Goal: Information Seeking & Learning: Compare options

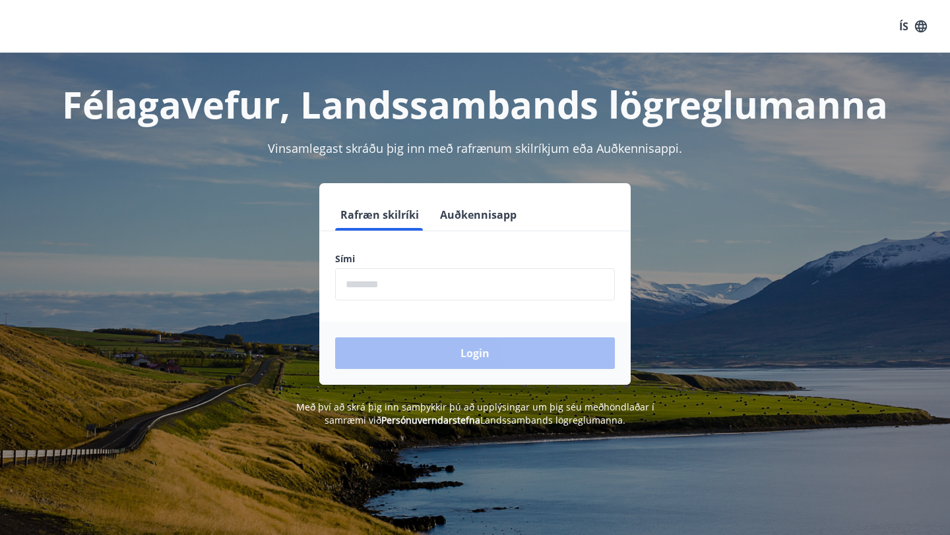
click at [415, 283] on input "phone" at bounding box center [475, 284] width 280 height 32
type input "********"
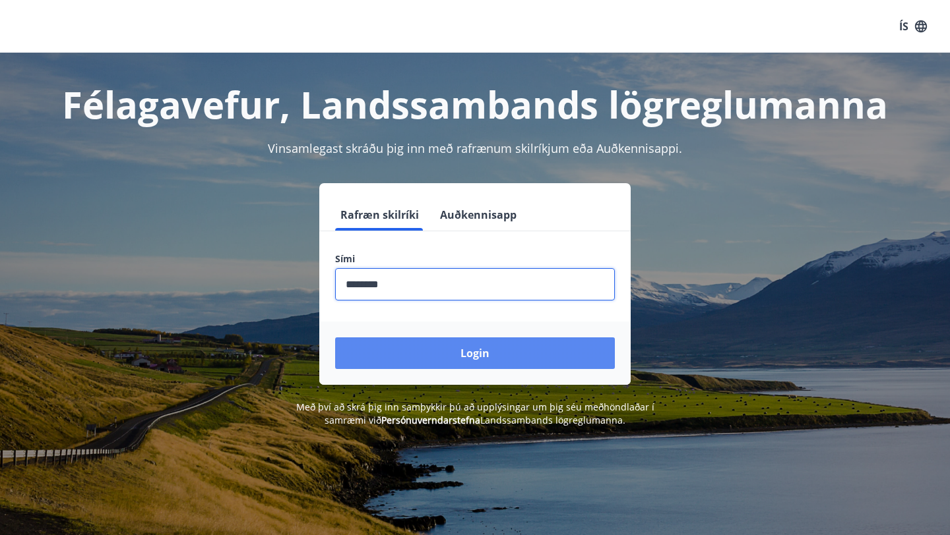
click at [444, 344] on button "Login" at bounding box center [475, 354] width 280 height 32
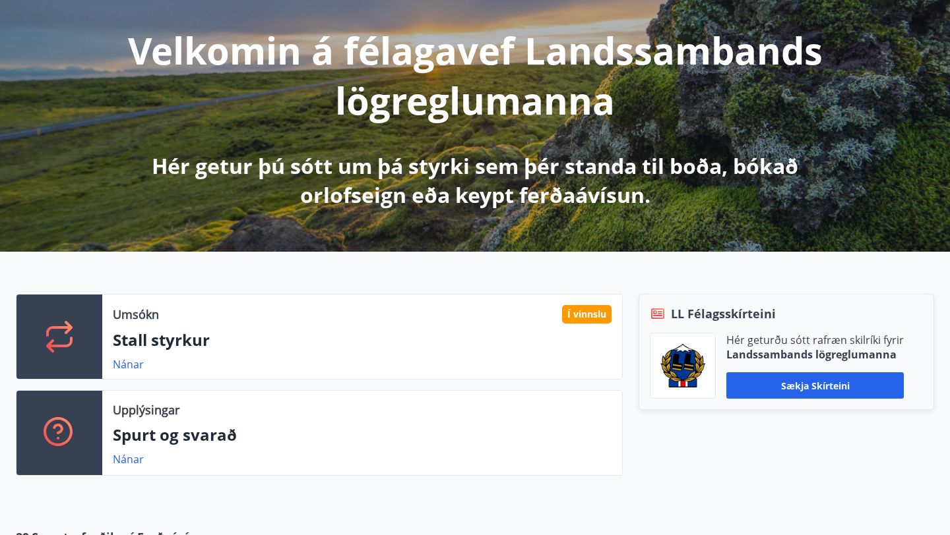
scroll to position [175, 0]
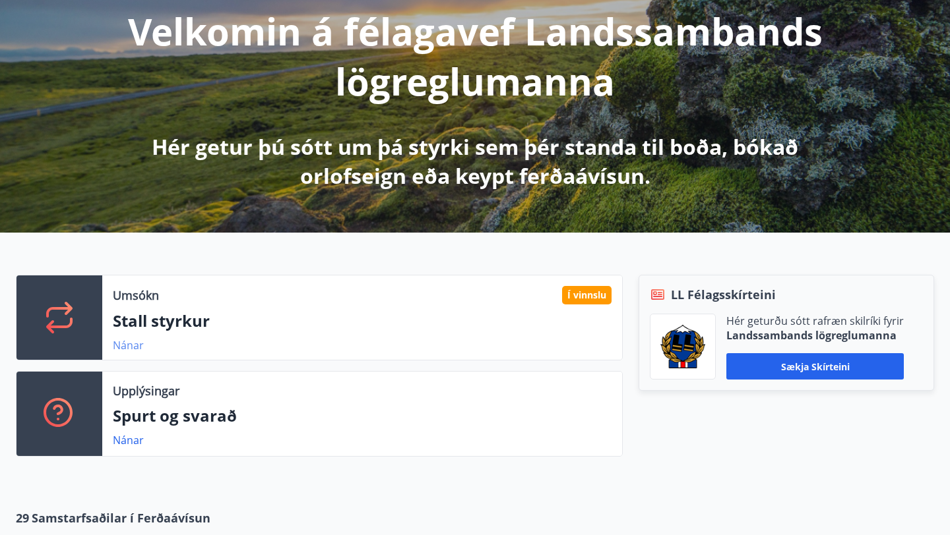
click at [138, 347] on link "Nánar" at bounding box center [128, 345] width 31 height 15
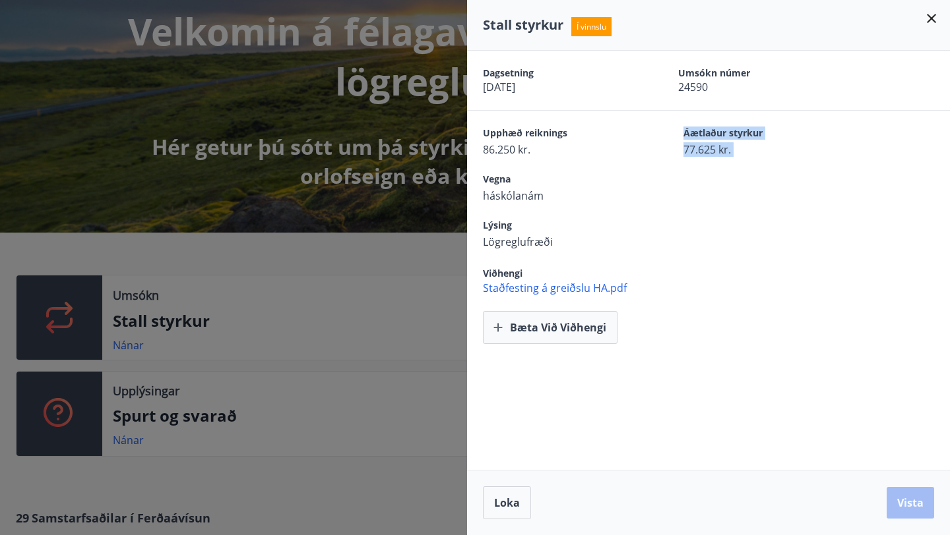
drag, startPoint x: 683, startPoint y: 135, endPoint x: 746, endPoint y: 160, distance: 68.1
click at [746, 161] on div "Dagsetning [DATE] Umsókn númer 24590 Upphæð reiknings 86.250 kr. Áætlaður styrk…" at bounding box center [708, 197] width 483 height 293
click at [652, 222] on div "Lýsing Lögreglufræði" at bounding box center [716, 234] width 467 height 30
click at [940, 19] on div "Stall styrkur Í vinnslu" at bounding box center [708, 25] width 483 height 51
click at [929, 19] on icon at bounding box center [931, 19] width 16 height 16
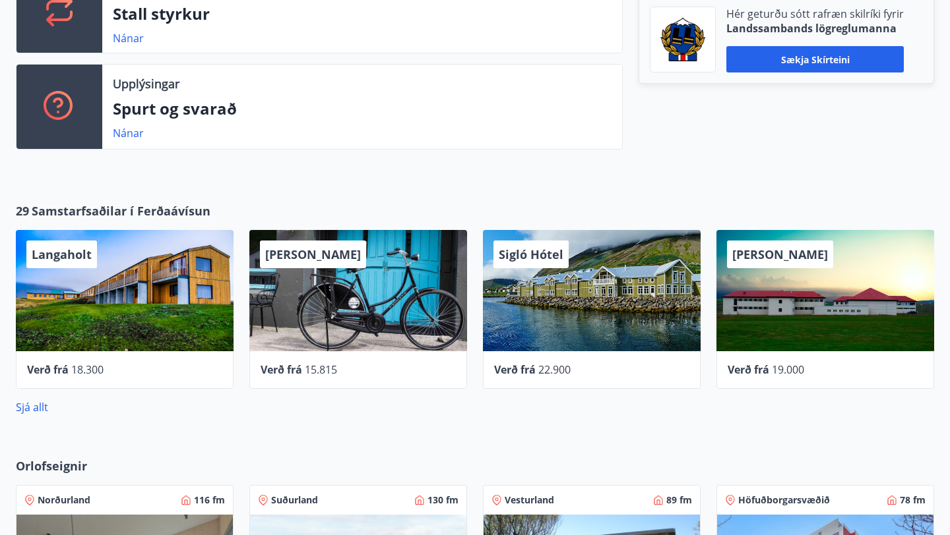
scroll to position [503, 0]
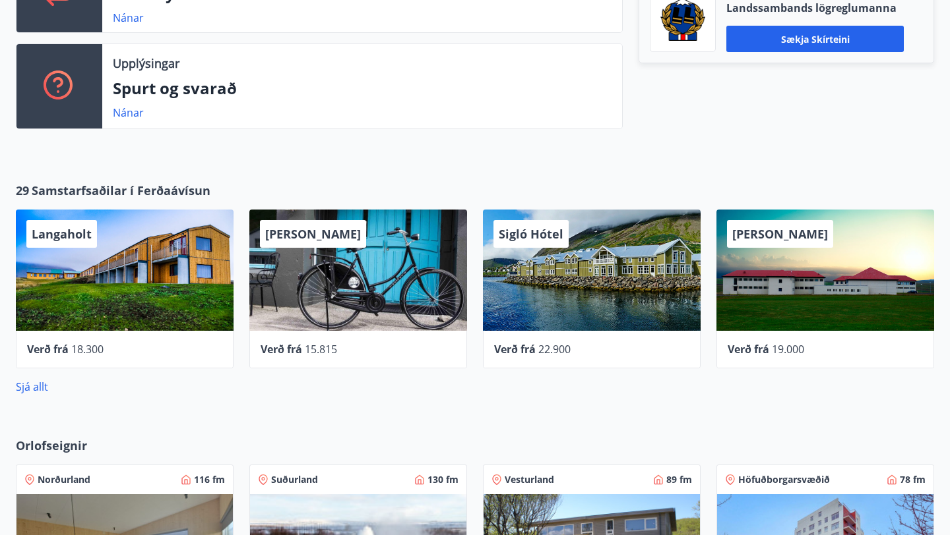
click at [599, 280] on div "Sigló Hótel" at bounding box center [592, 270] width 218 height 121
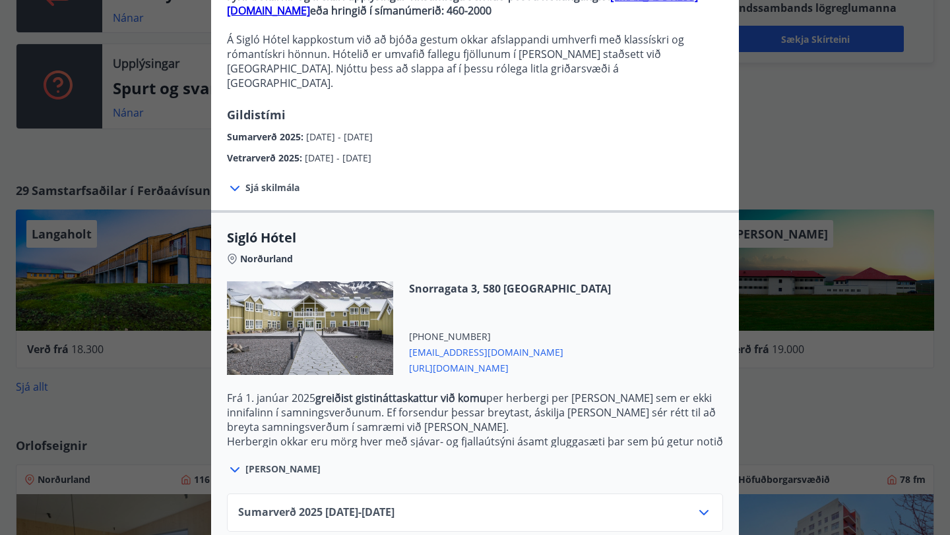
scroll to position [206, 0]
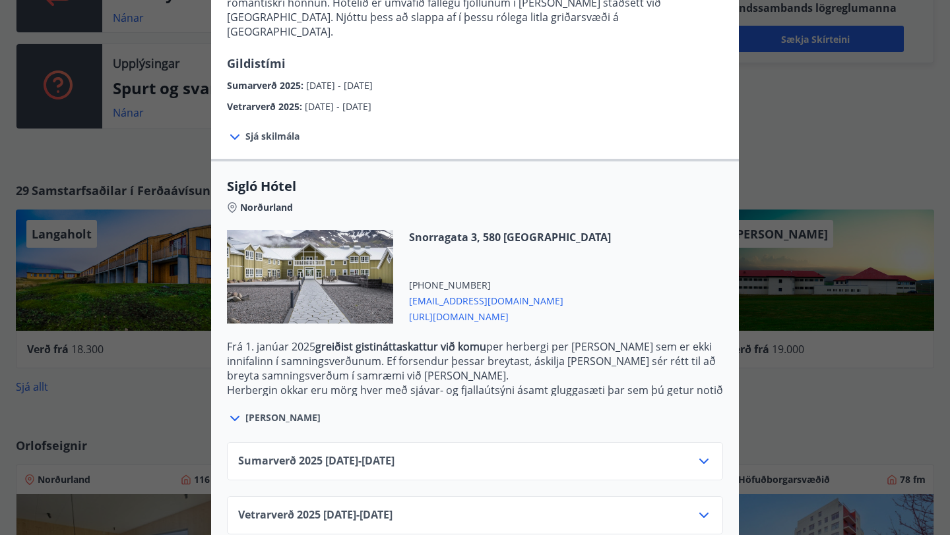
click at [706, 508] on icon at bounding box center [704, 516] width 16 height 16
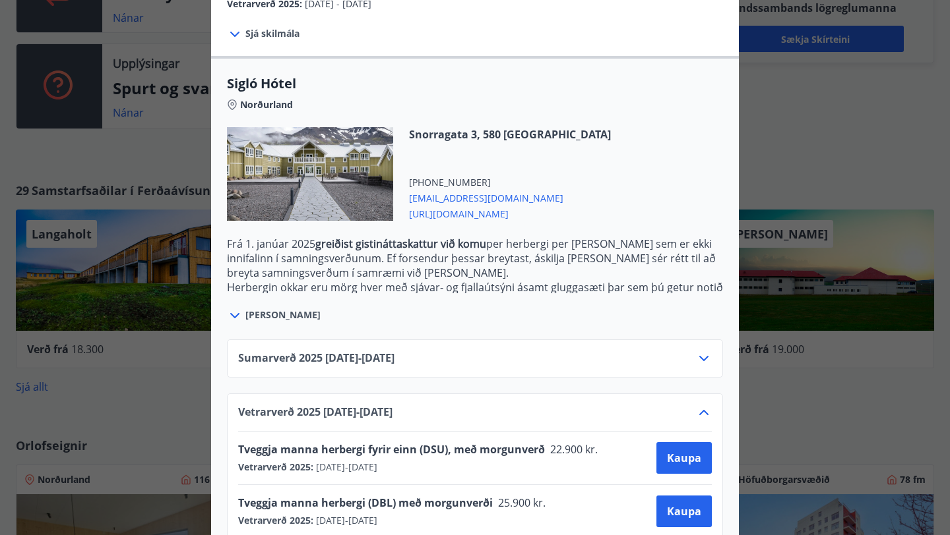
scroll to position [313, 0]
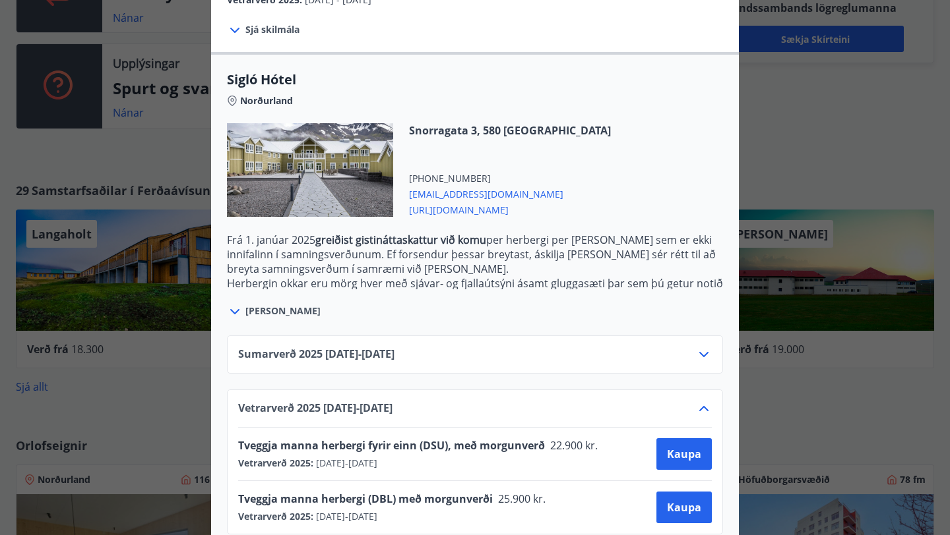
click at [705, 347] on icon at bounding box center [704, 355] width 16 height 16
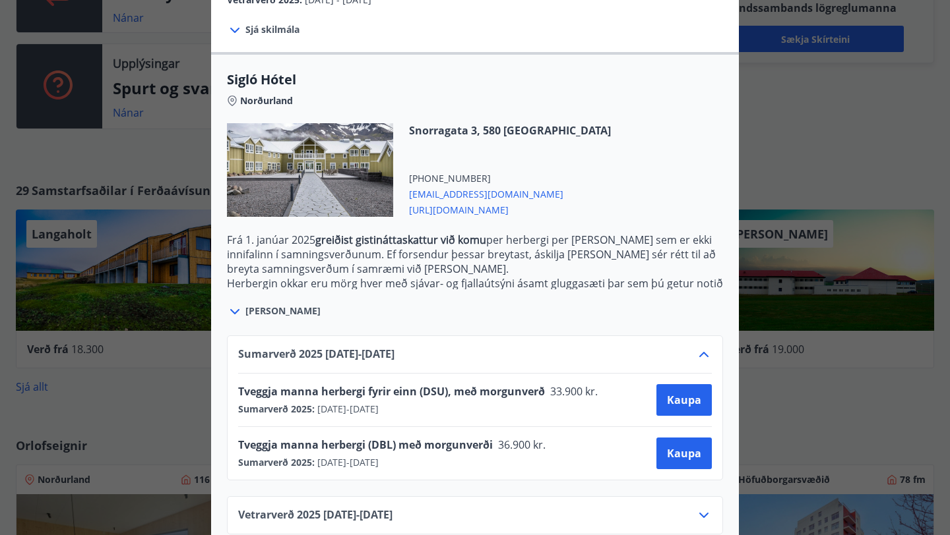
click at [705, 347] on icon at bounding box center [704, 355] width 16 height 16
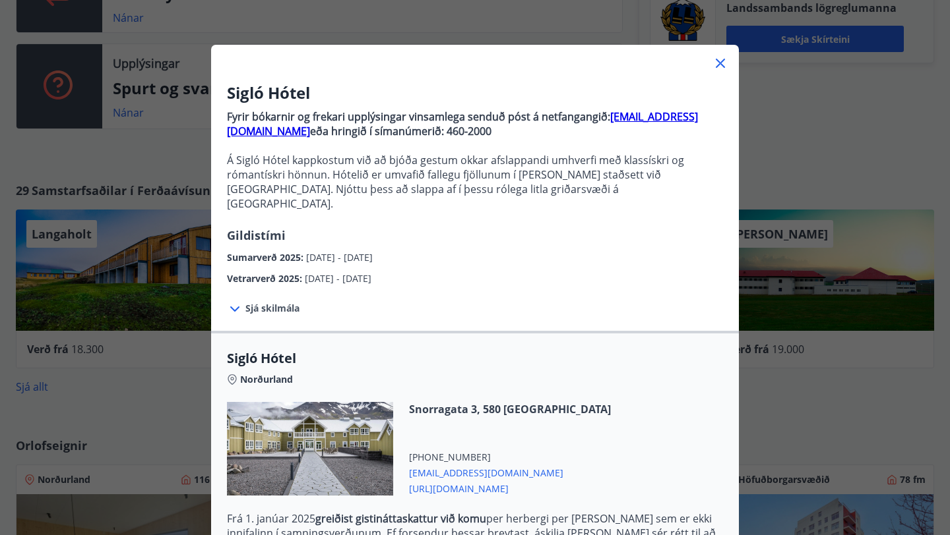
scroll to position [28, 0]
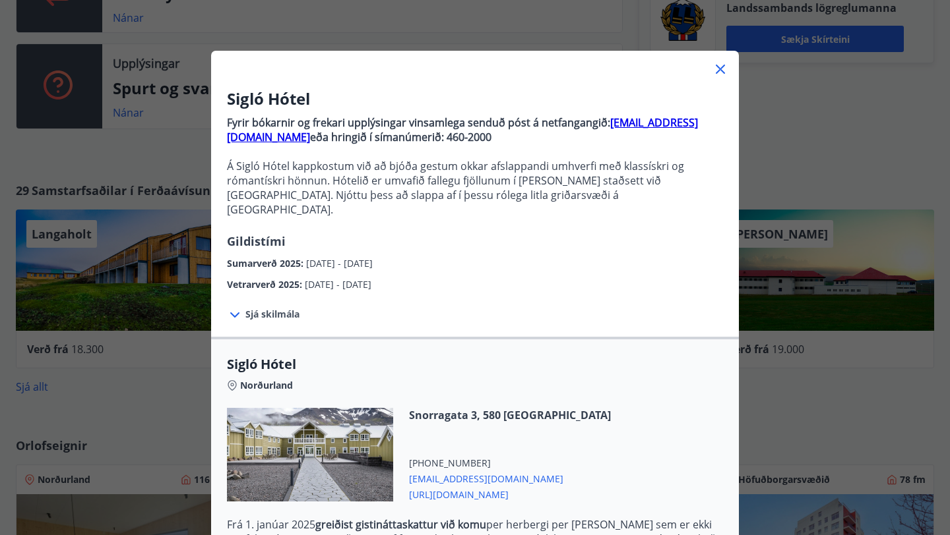
click at [716, 75] on icon at bounding box center [720, 69] width 16 height 16
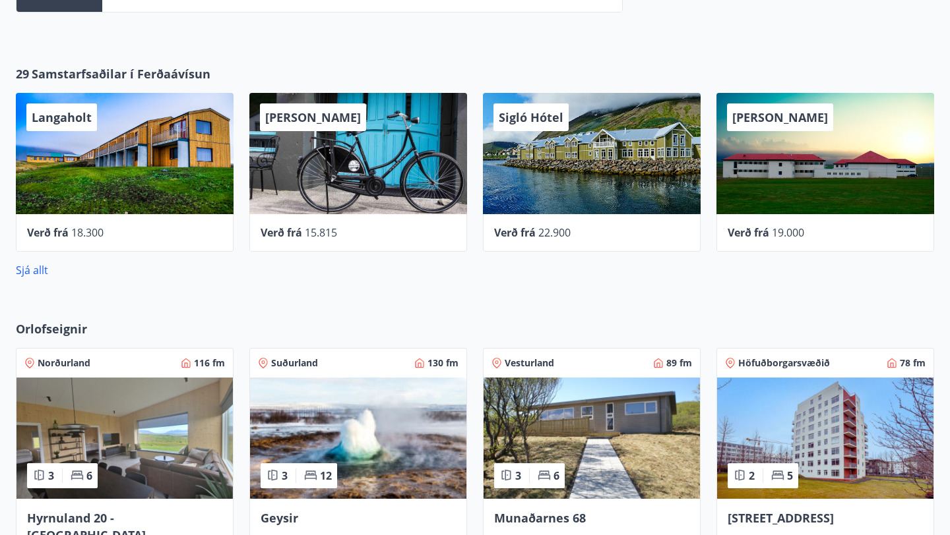
scroll to position [631, 0]
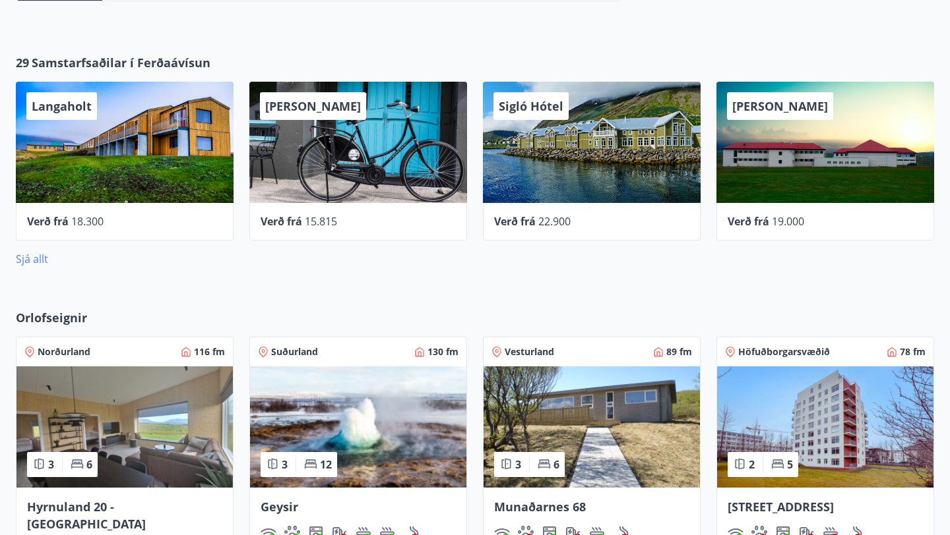
click at [34, 259] on link "Sjá allt" at bounding box center [32, 259] width 32 height 15
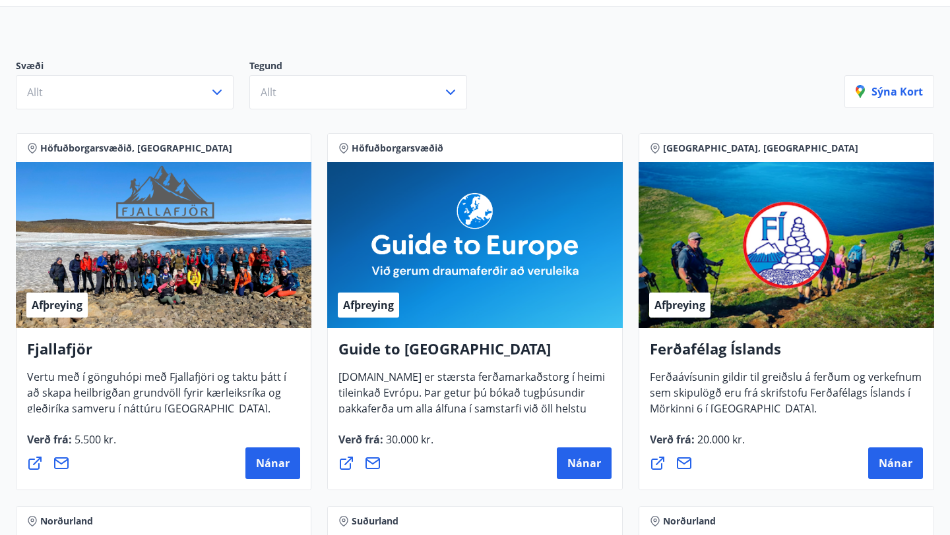
scroll to position [122, 0]
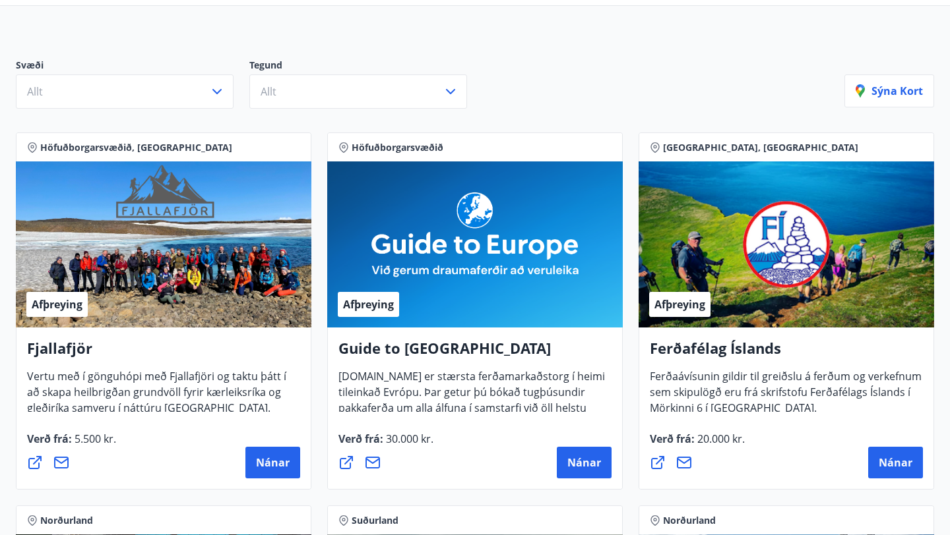
click at [459, 270] on div "Afþreying" at bounding box center [474, 245] width 295 height 166
click at [408, 224] on div "Afþreying" at bounding box center [474, 245] width 295 height 166
click at [568, 458] on span "Nánar" at bounding box center [584, 463] width 34 height 15
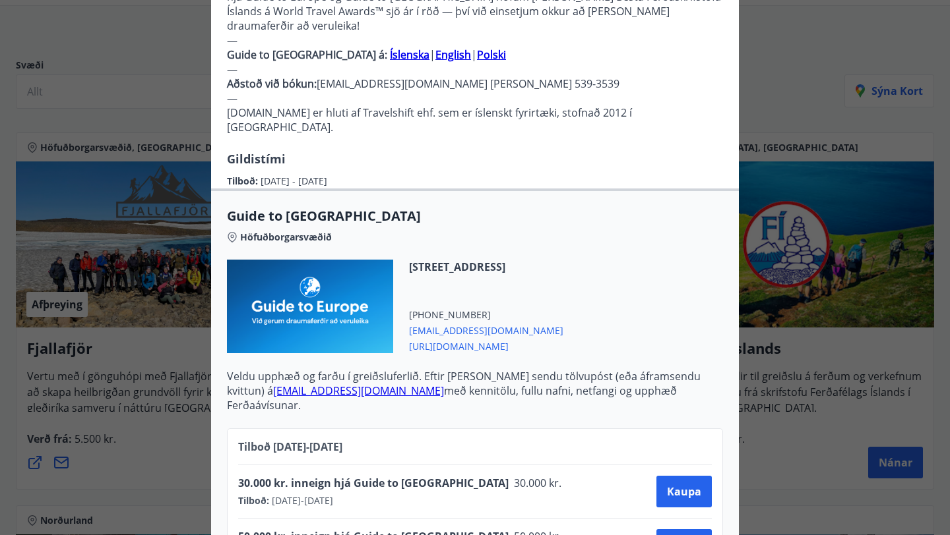
scroll to position [495, 0]
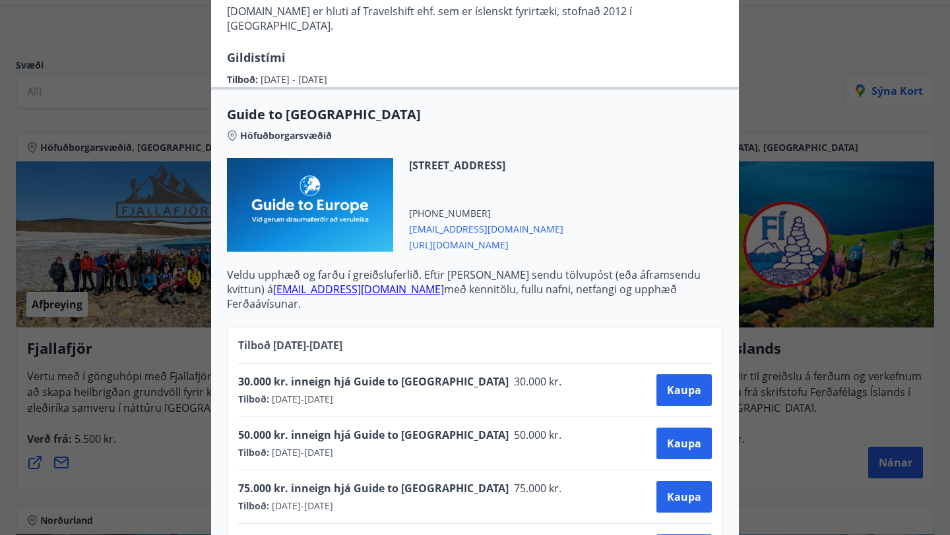
click at [754, 85] on div "Guide to [GEOGRAPHIC_DATA] Notkunarleiðbeiningar: Til að nýta Ferðaávísun á [DO…" at bounding box center [475, 267] width 950 height 535
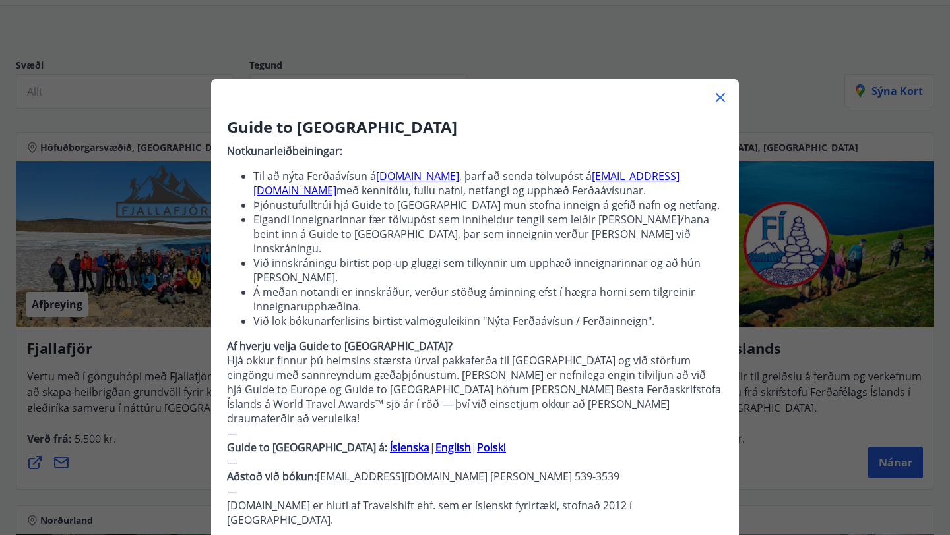
click at [722, 97] on icon at bounding box center [720, 98] width 16 height 16
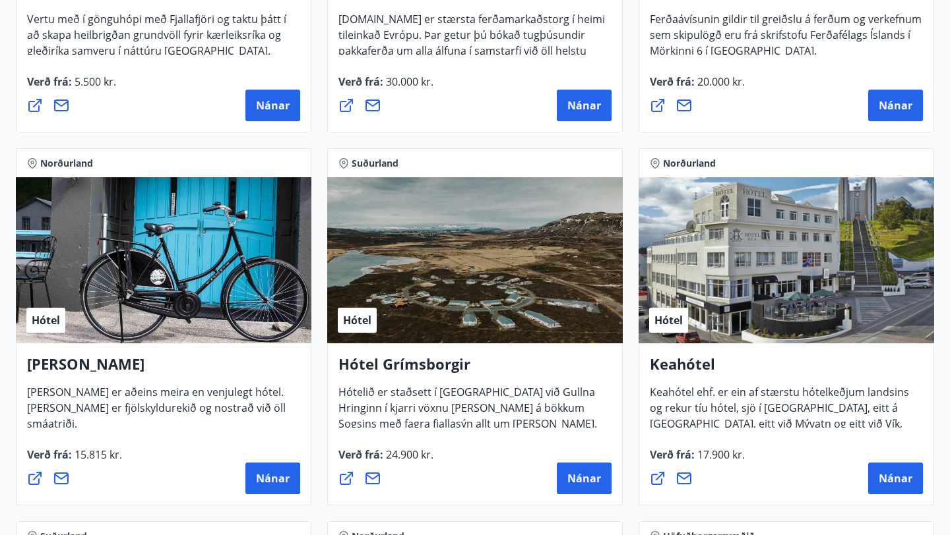
scroll to position [503, 0]
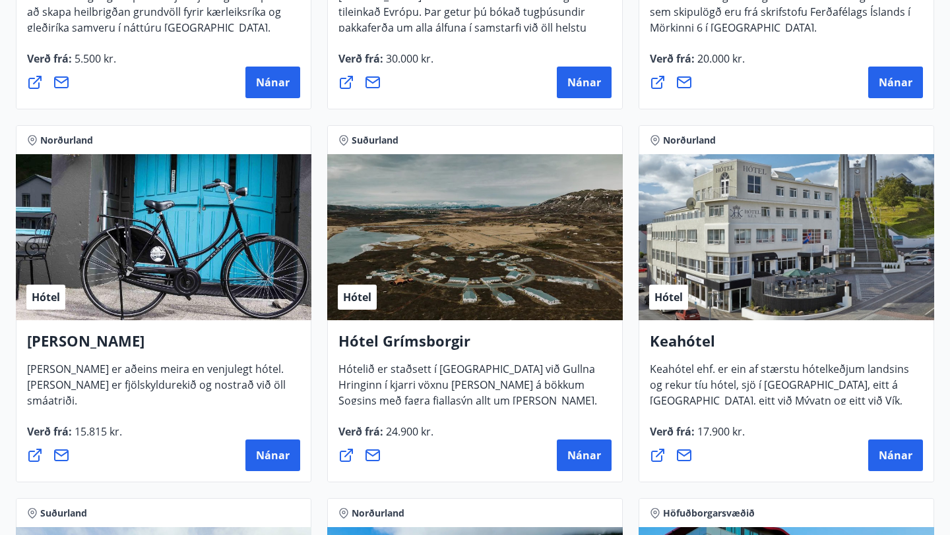
click at [509, 295] on div "Hótel" at bounding box center [474, 237] width 295 height 166
click at [412, 338] on h4 "Hótel Grímsborgir" at bounding box center [474, 346] width 273 height 30
click at [585, 452] on span "Nánar" at bounding box center [584, 455] width 34 height 15
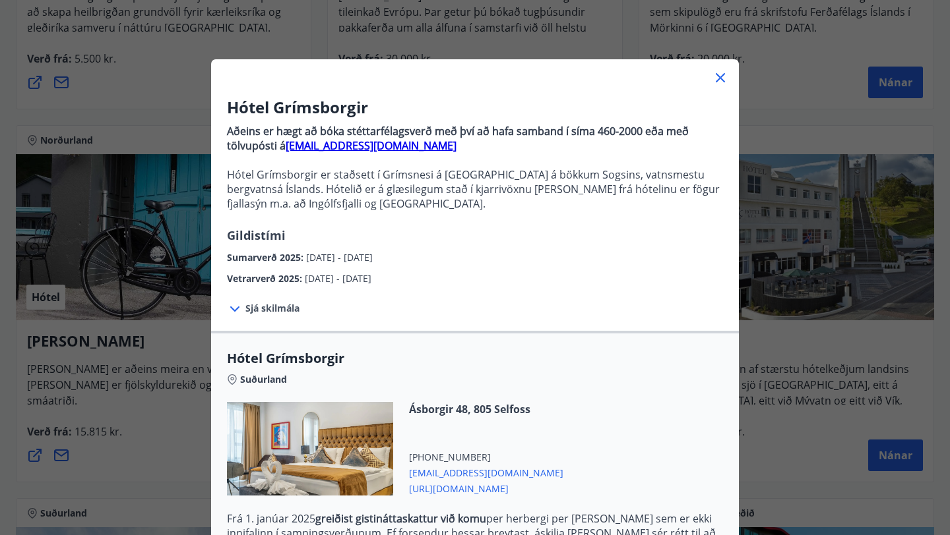
scroll to position [0, 0]
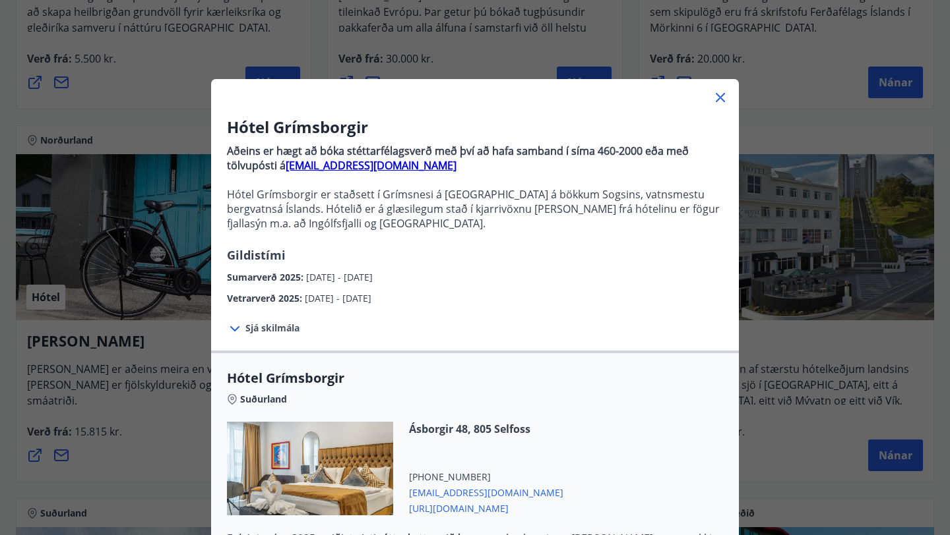
click at [718, 94] on icon at bounding box center [720, 98] width 16 height 16
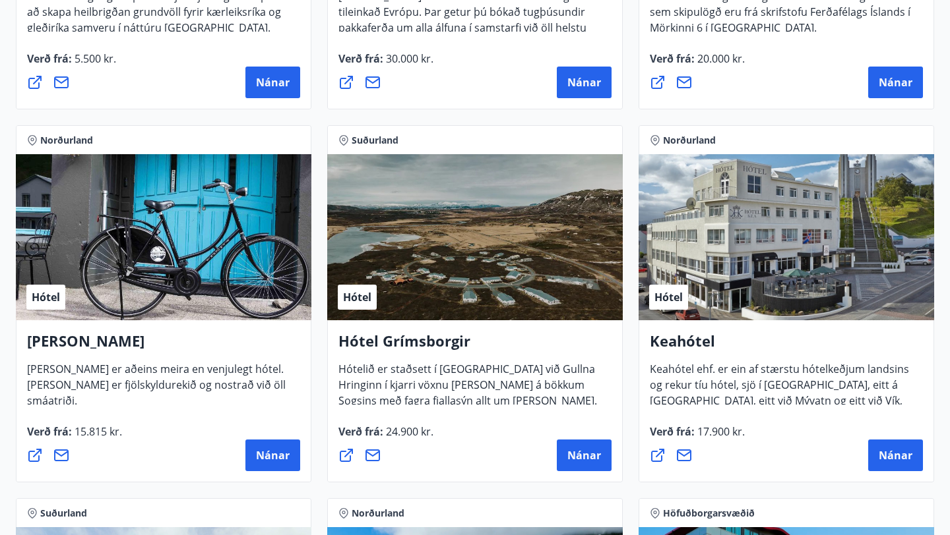
click at [803, 303] on div "Hótel" at bounding box center [785, 237] width 295 height 166
click at [696, 340] on h4 "Keahótel" at bounding box center [786, 346] width 273 height 30
click at [890, 451] on span "Nánar" at bounding box center [895, 455] width 34 height 15
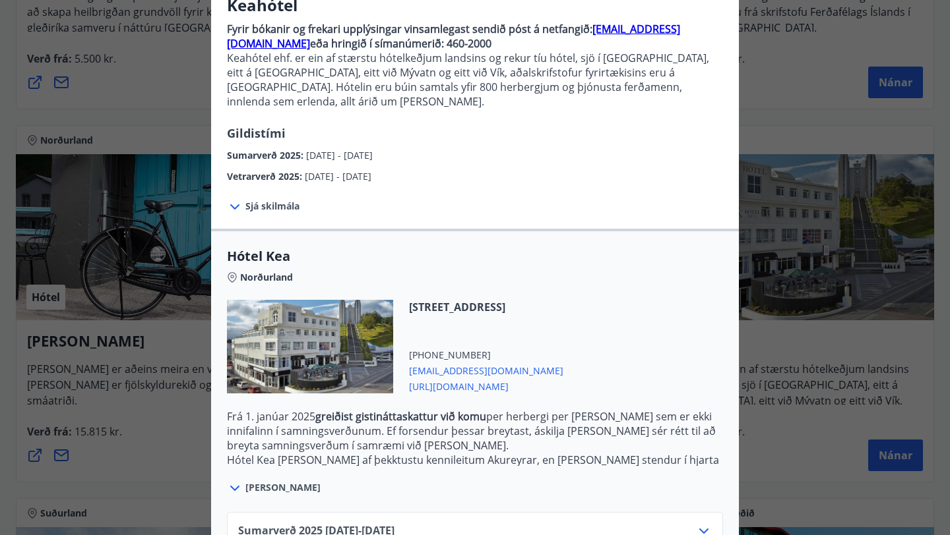
scroll to position [160, 0]
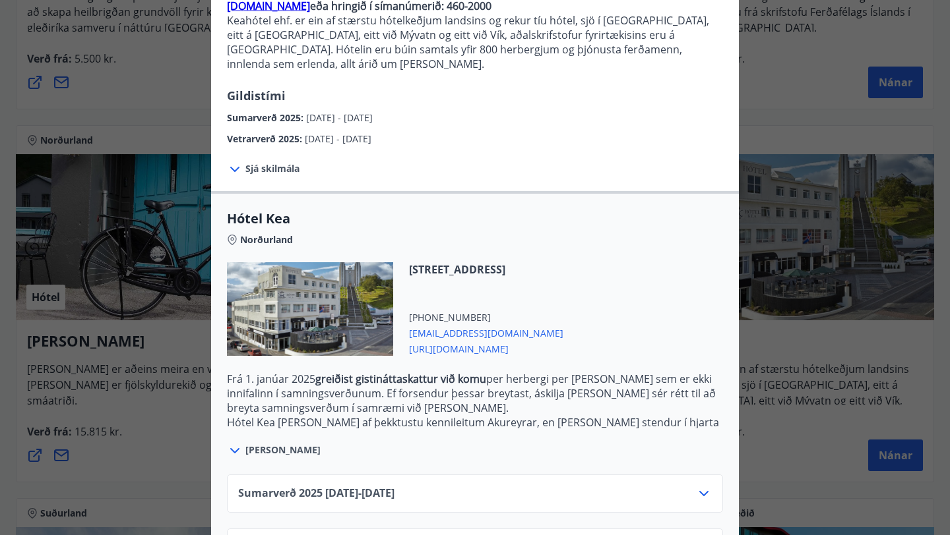
click at [234, 162] on icon at bounding box center [235, 170] width 16 height 16
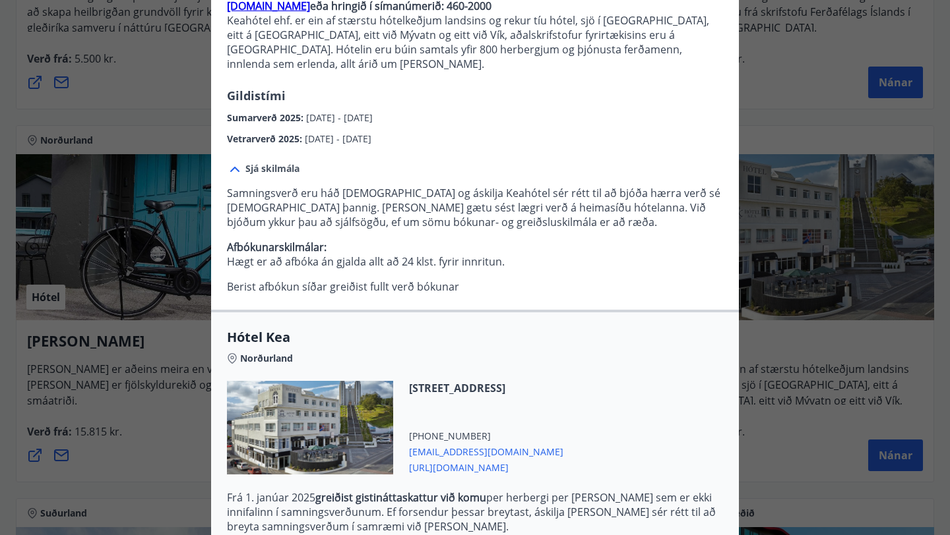
click at [234, 167] on icon at bounding box center [234, 169] width 9 height 5
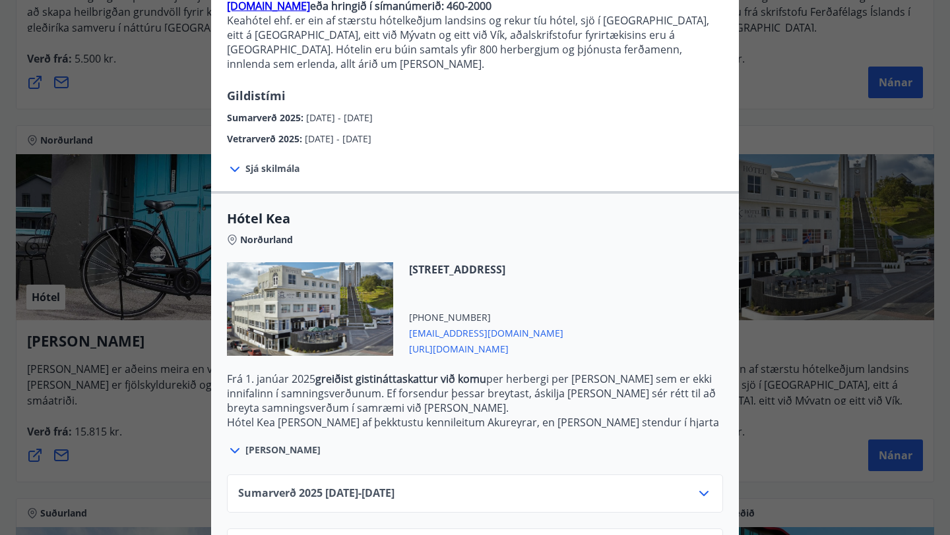
scroll to position [192, 0]
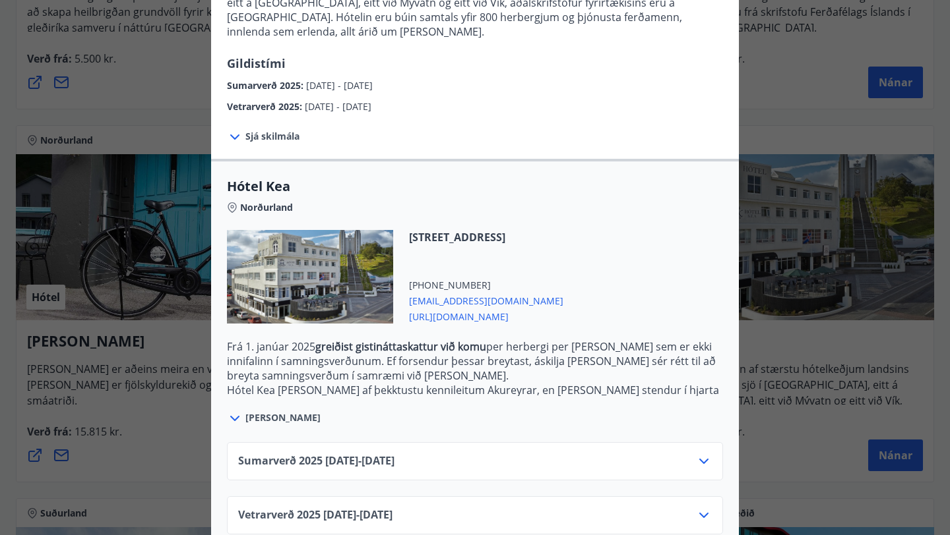
click at [706, 462] on div "Sumarverð [PHONE_NUMBER][DATE] - [DATE]" at bounding box center [475, 467] width 474 height 26
click at [706, 454] on icon at bounding box center [704, 462] width 16 height 16
click at [698, 508] on icon at bounding box center [704, 516] width 16 height 16
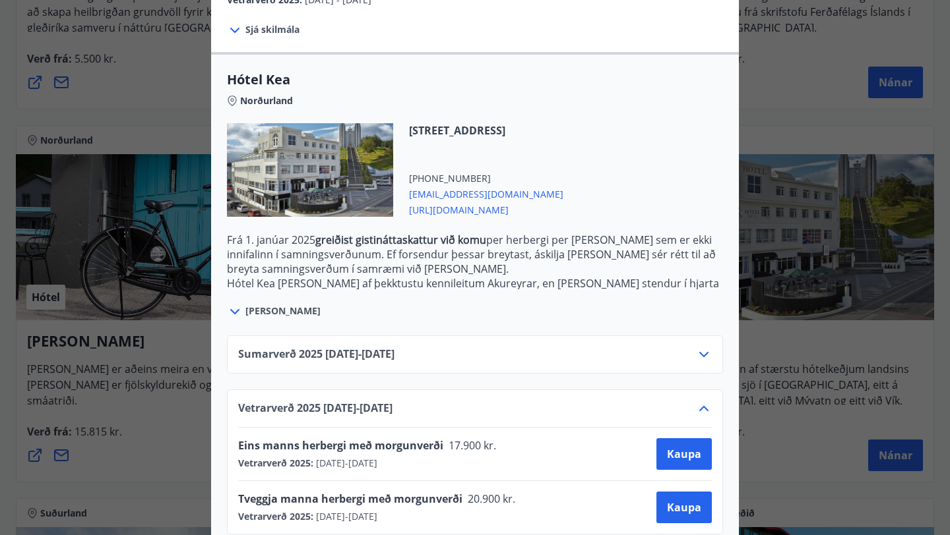
click at [702, 401] on icon at bounding box center [704, 409] width 16 height 16
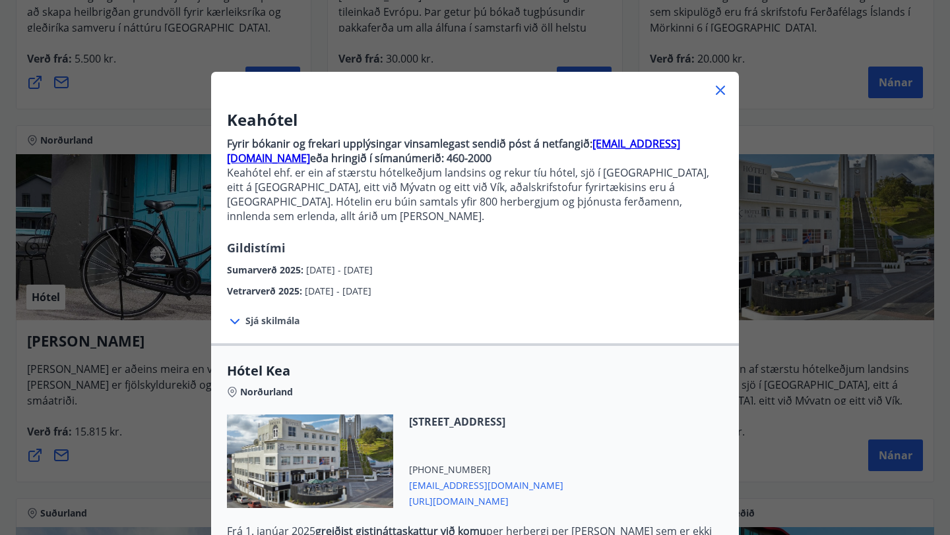
scroll to position [0, 0]
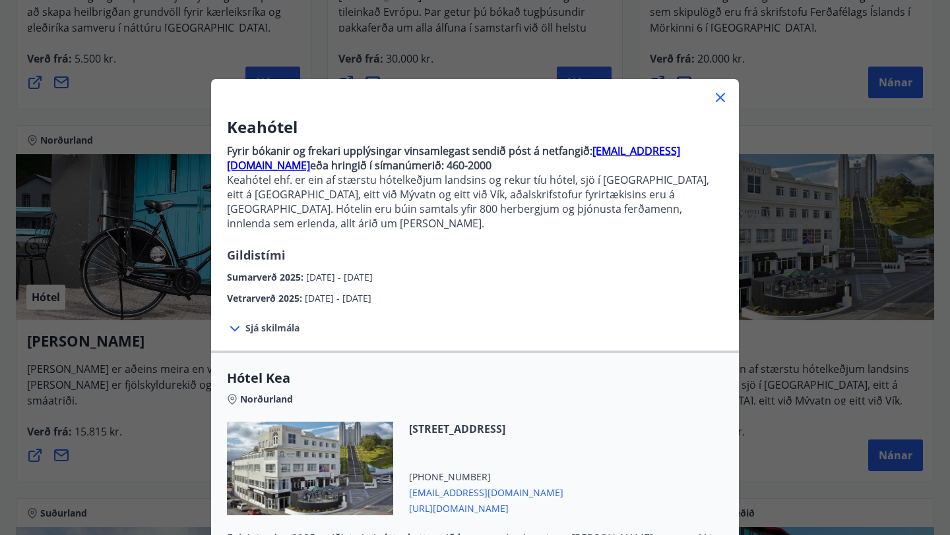
click at [720, 98] on icon at bounding box center [720, 97] width 9 height 9
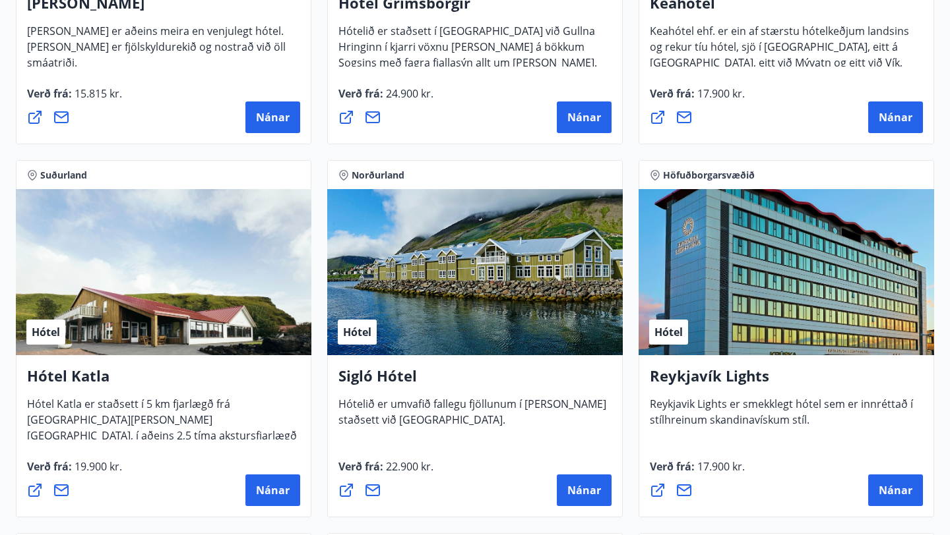
scroll to position [871, 0]
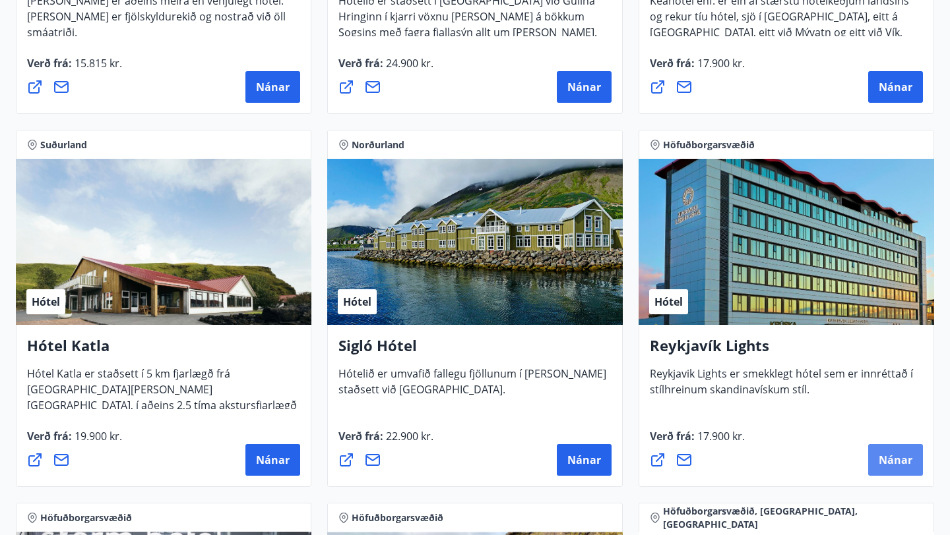
click at [893, 460] on span "Nánar" at bounding box center [895, 460] width 34 height 15
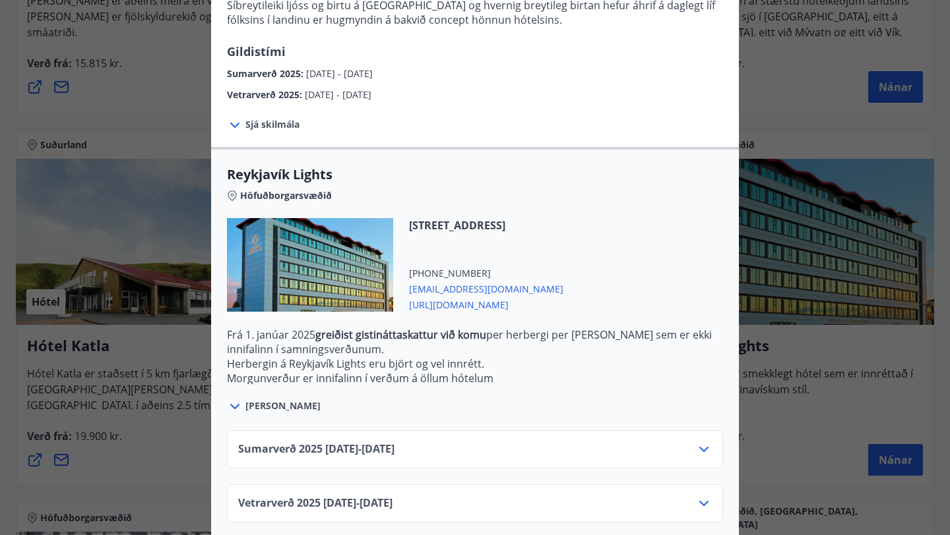
scroll to position [286, 0]
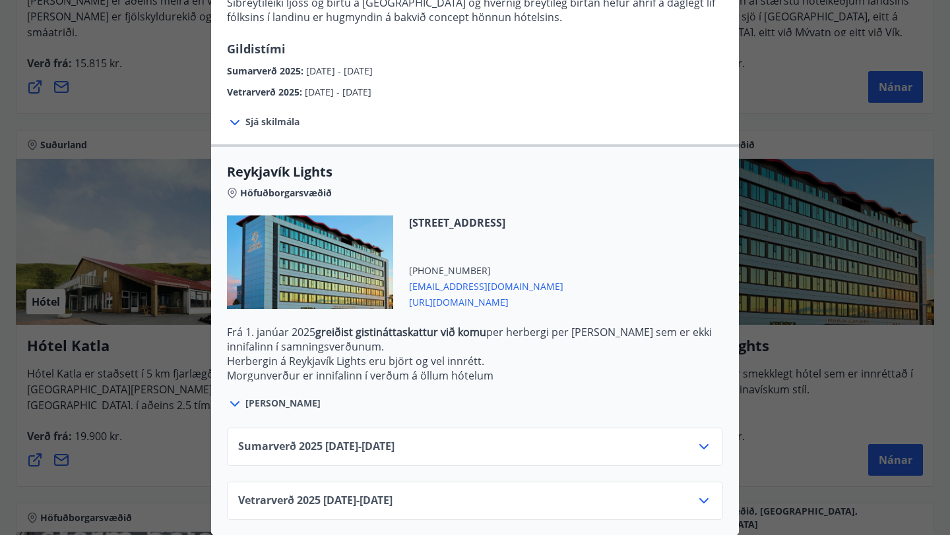
click at [704, 493] on icon at bounding box center [704, 501] width 16 height 16
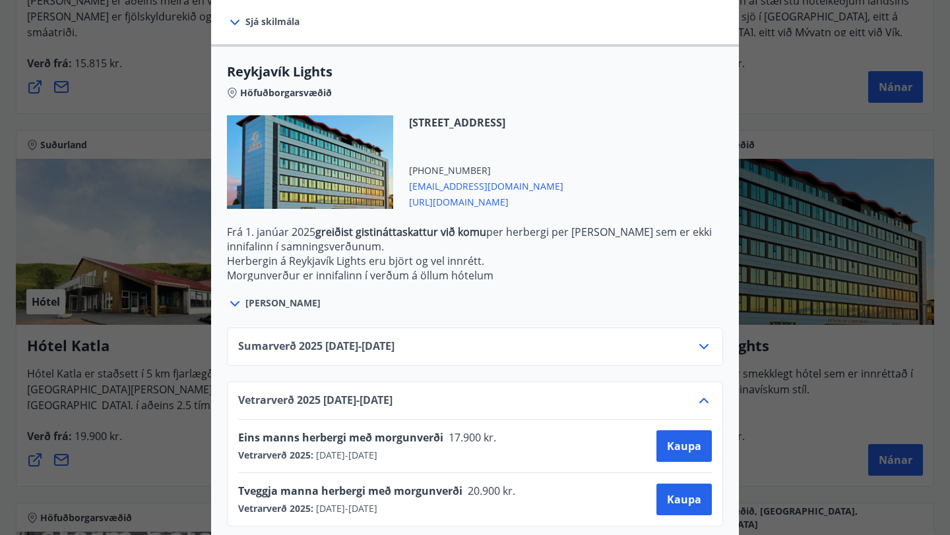
scroll to position [392, 0]
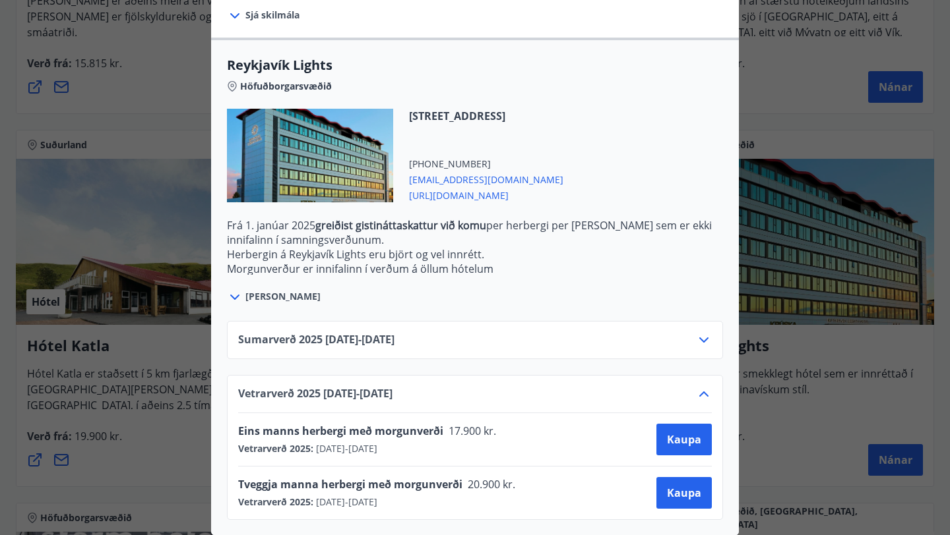
click at [700, 390] on icon at bounding box center [704, 394] width 16 height 16
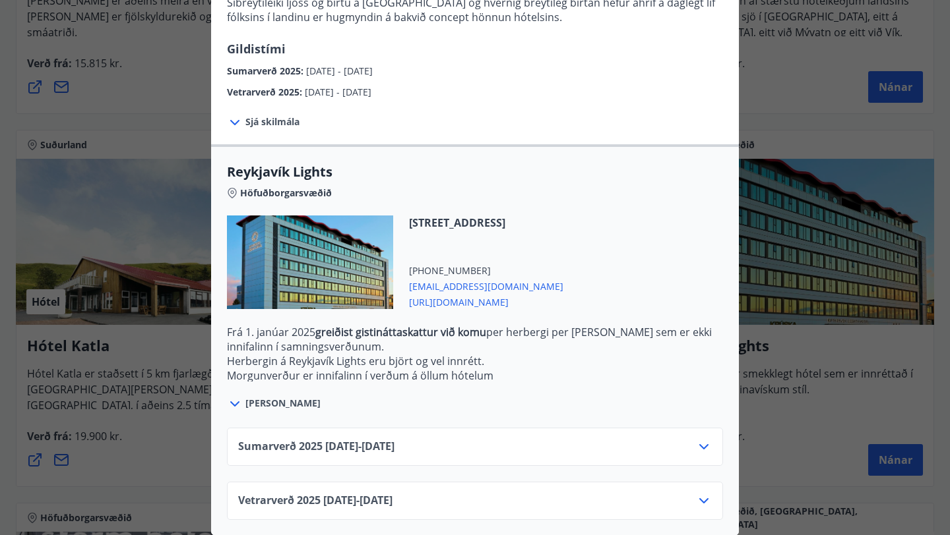
click at [473, 284] on span "[EMAIL_ADDRESS][DOMAIN_NAME]" at bounding box center [486, 286] width 154 height 16
click at [465, 303] on span "[URL][DOMAIN_NAME]" at bounding box center [486, 301] width 154 height 16
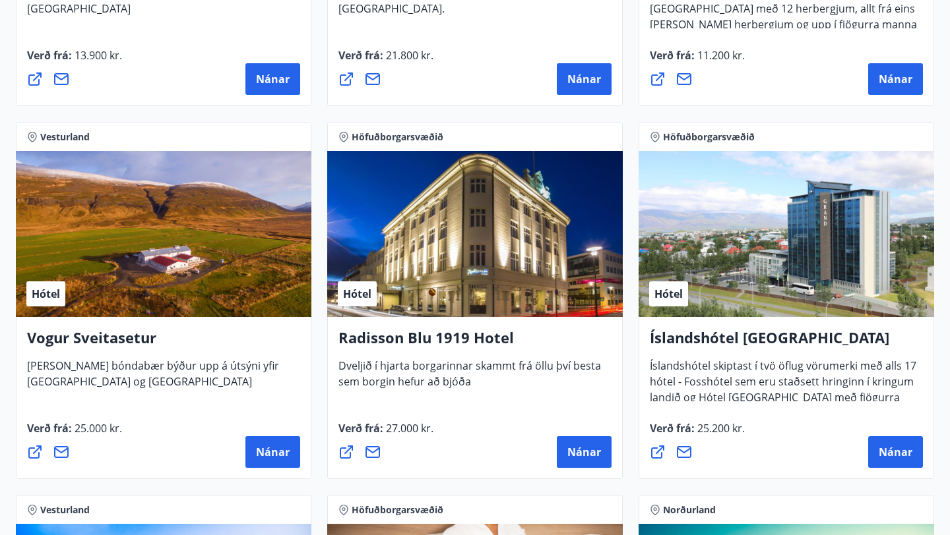
scroll to position [2381, 0]
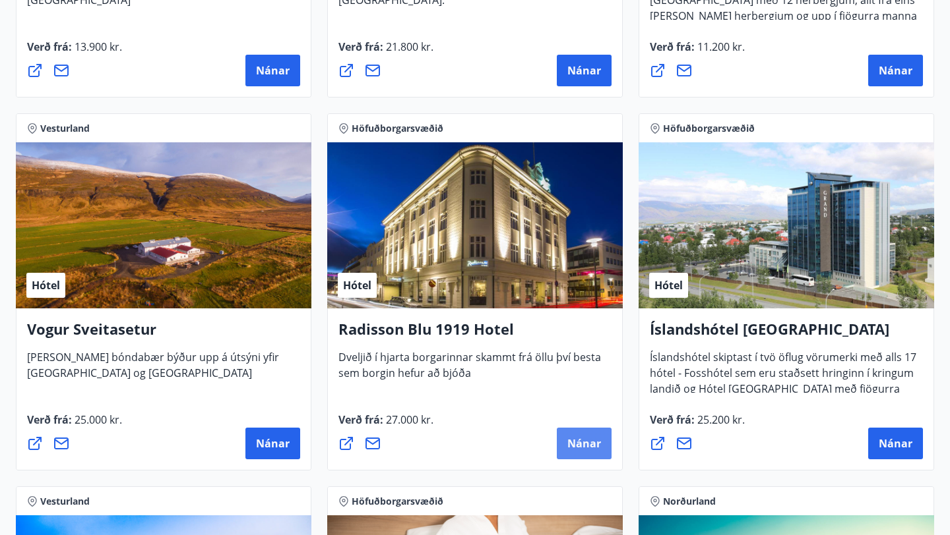
click at [594, 446] on span "Nánar" at bounding box center [584, 444] width 34 height 15
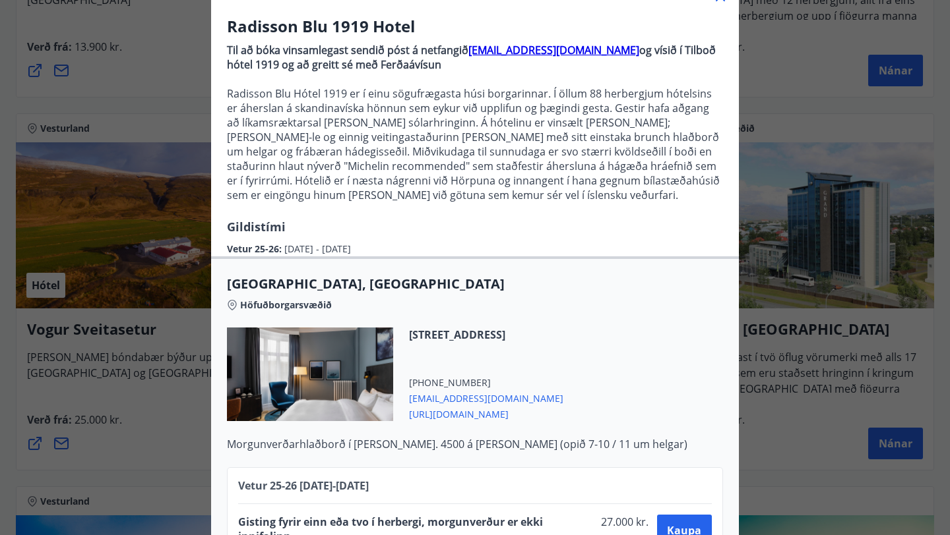
scroll to position [154, 0]
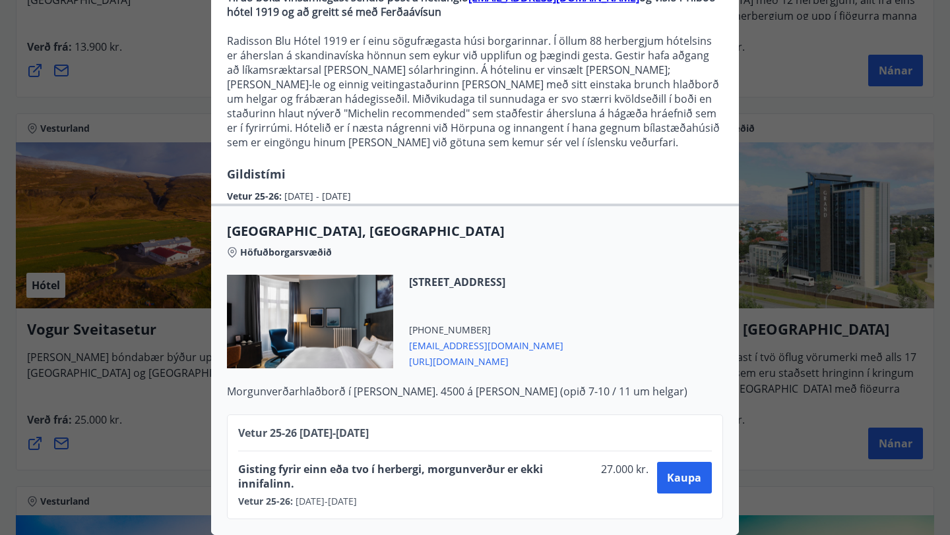
click at [92, 391] on div "Radisson Blu 1919 Hotel Til að bóka vinsamlegast sendið póst á netfangið [EMAIL…" at bounding box center [475, 267] width 950 height 535
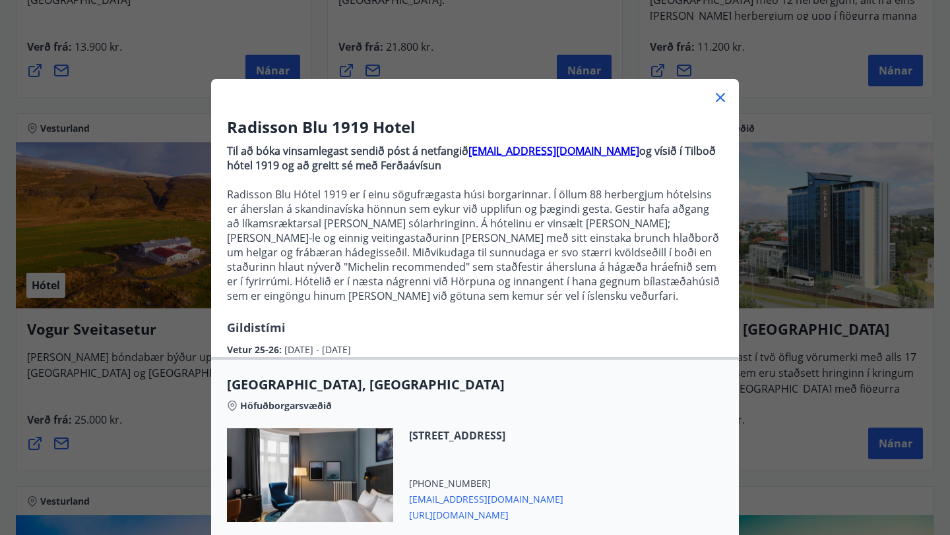
click at [115, 386] on div "Radisson Blu 1919 Hotel Til að bóka vinsamlegast sendið póst á netfangið [EMAIL…" at bounding box center [475, 267] width 950 height 535
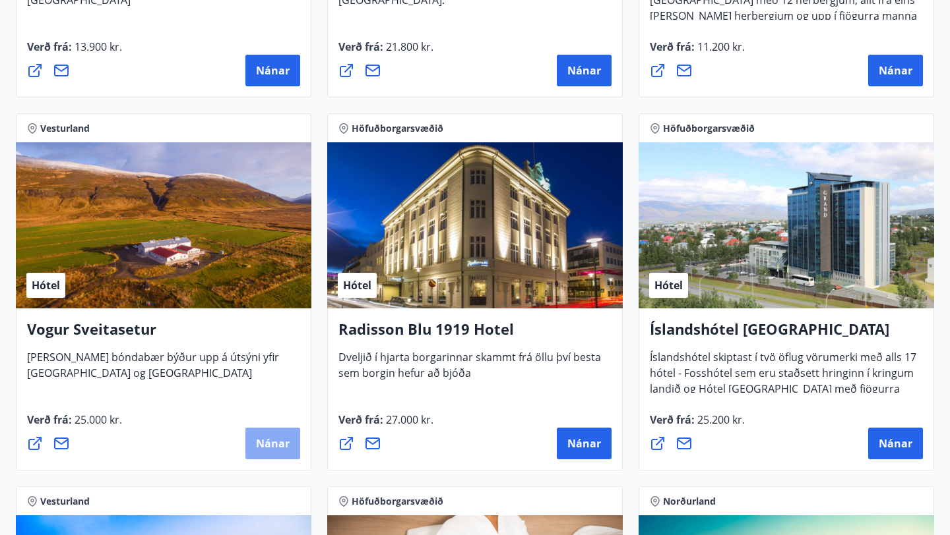
click at [272, 458] on button "Nánar" at bounding box center [272, 444] width 55 height 32
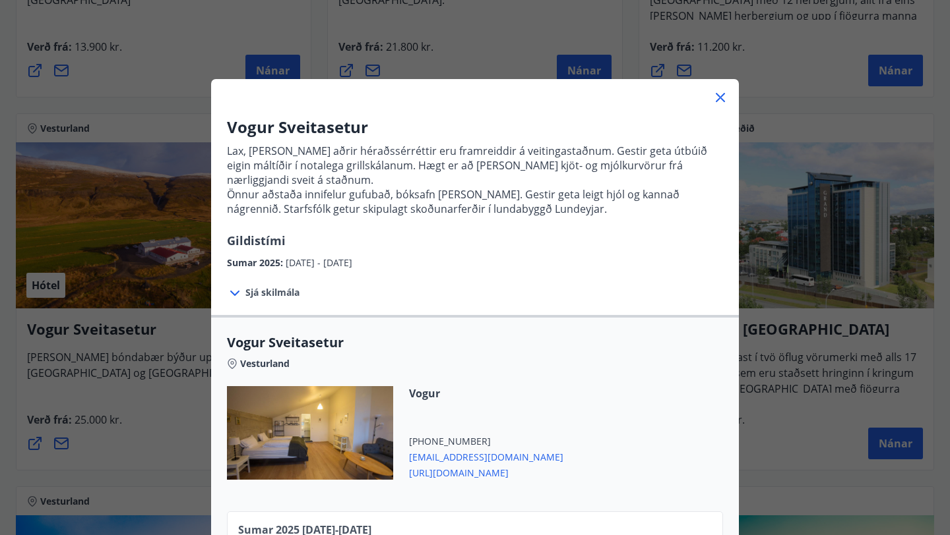
click at [723, 98] on icon at bounding box center [720, 98] width 16 height 16
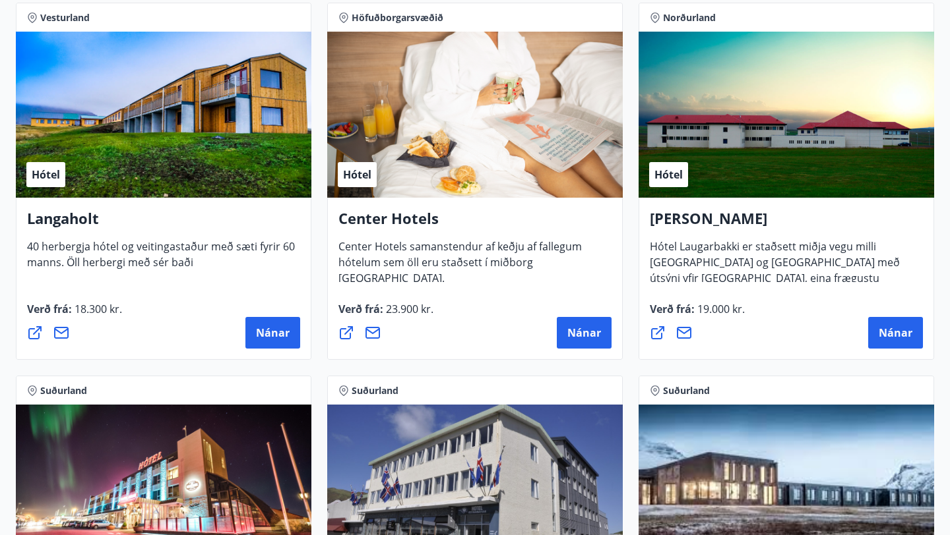
scroll to position [2861, 0]
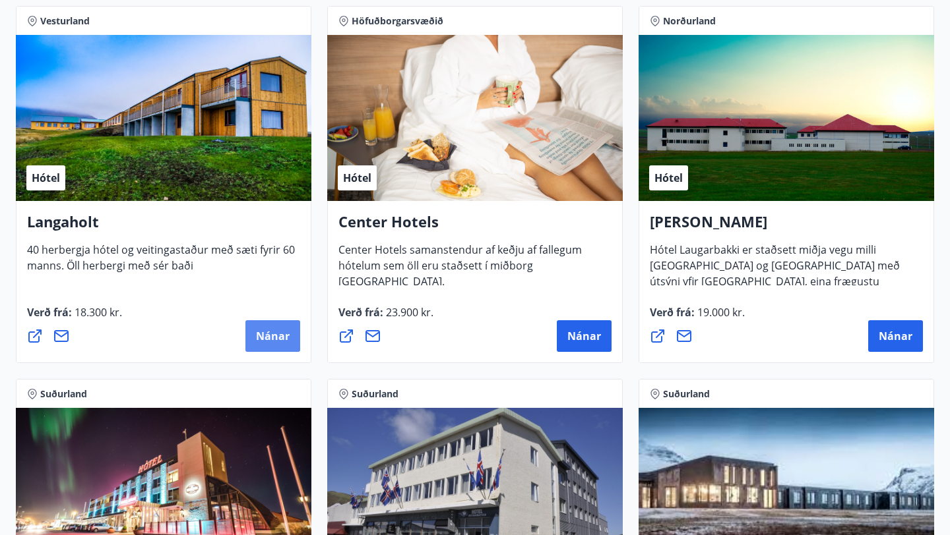
click at [270, 338] on span "Nánar" at bounding box center [273, 336] width 34 height 15
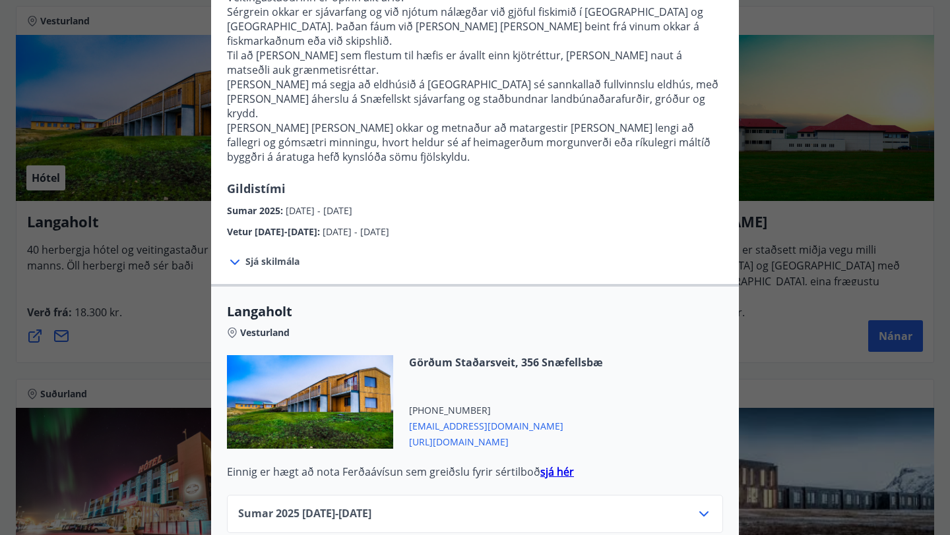
scroll to position [309, 0]
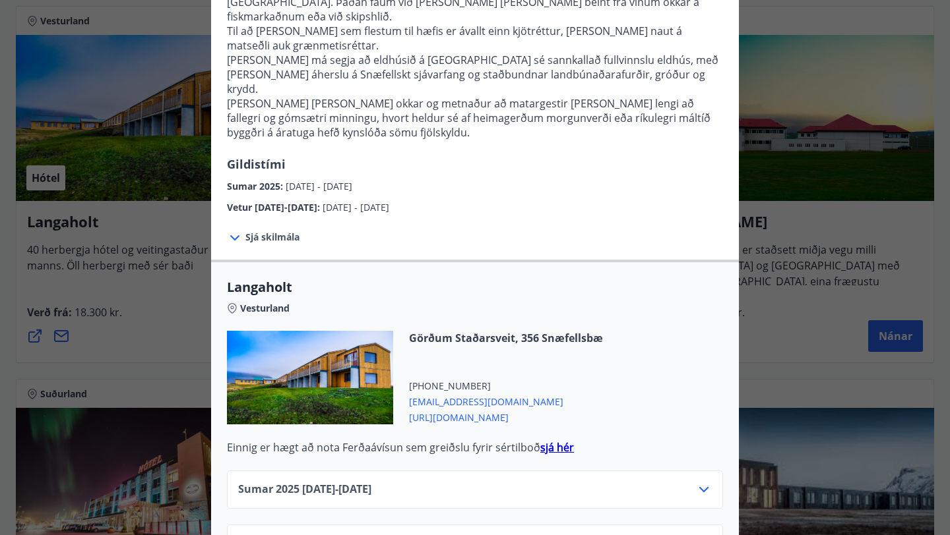
click at [165, 375] on div "Langaholt Gistihúsið [GEOGRAPHIC_DATA] er búið 40 herbergjum, öllum með sér bað…" at bounding box center [475, 267] width 950 height 535
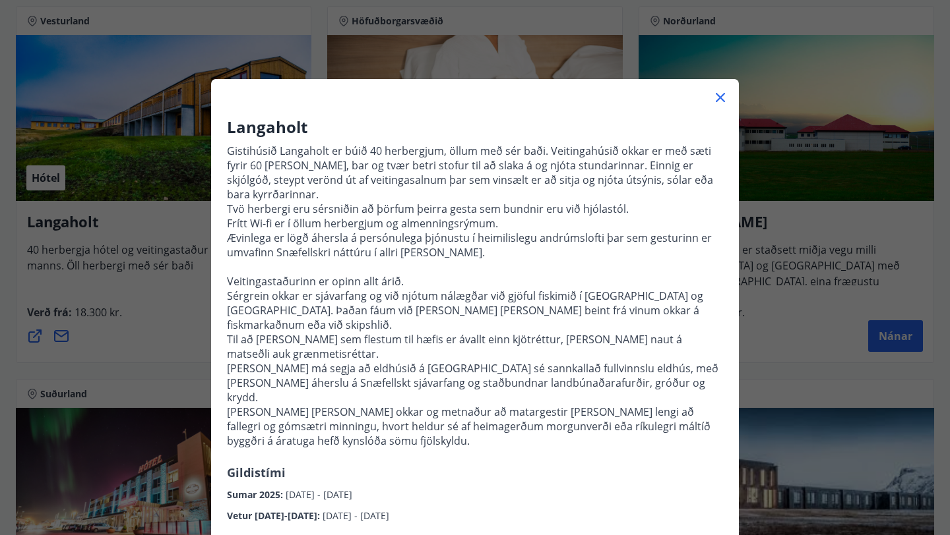
click at [165, 375] on div "Langaholt Gistihúsið [GEOGRAPHIC_DATA] er búið 40 herbergjum, öllum með sér bað…" at bounding box center [475, 267] width 950 height 535
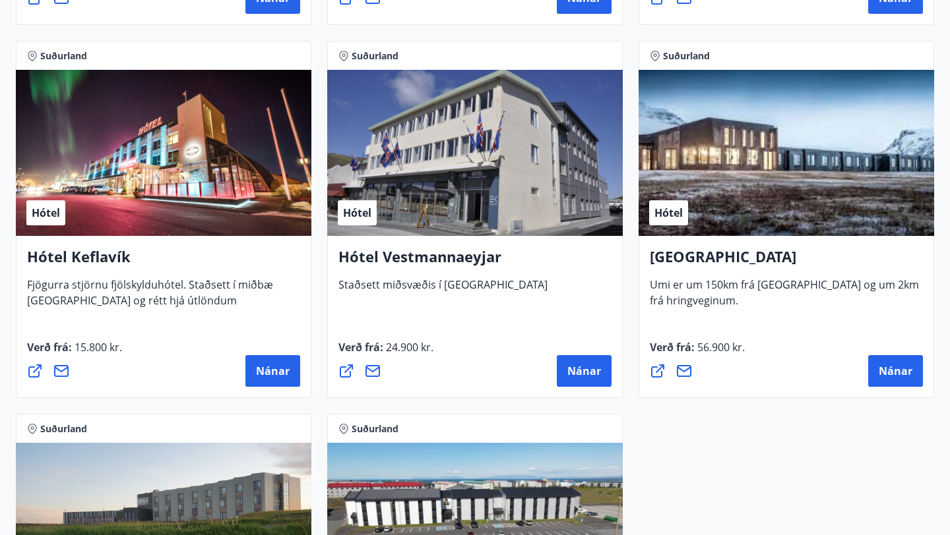
scroll to position [2774, 0]
